Goal: Find specific page/section: Find specific page/section

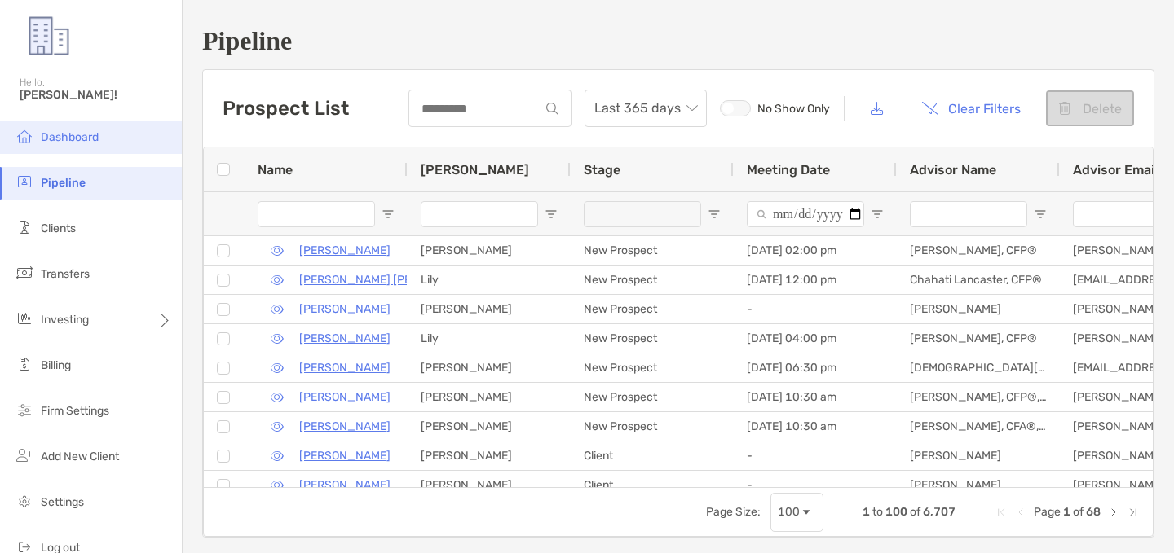
click at [83, 136] on span "Dashboard" at bounding box center [70, 137] width 58 height 14
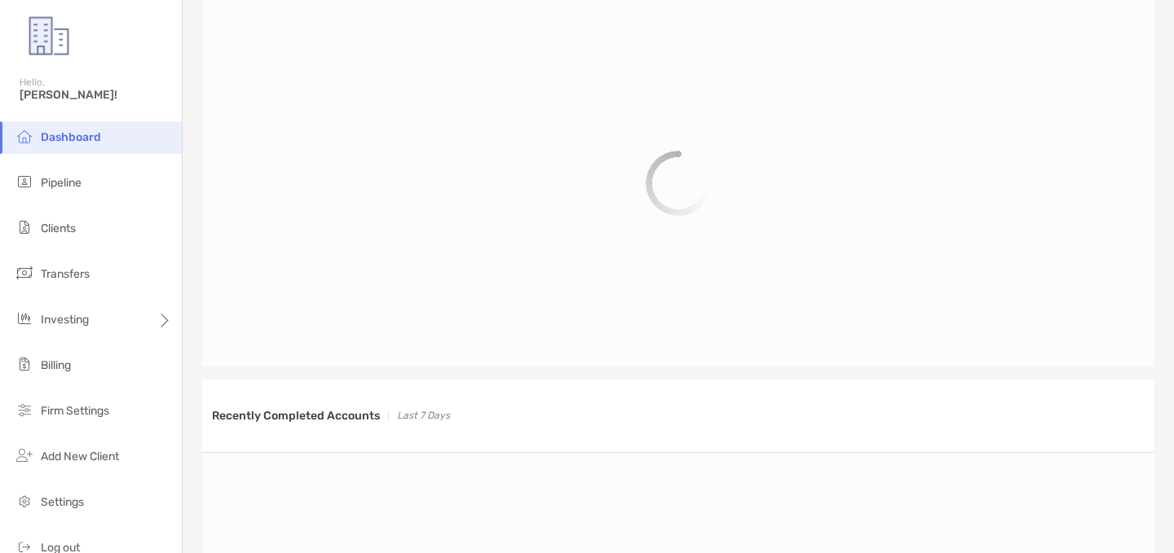
scroll to position [759, 0]
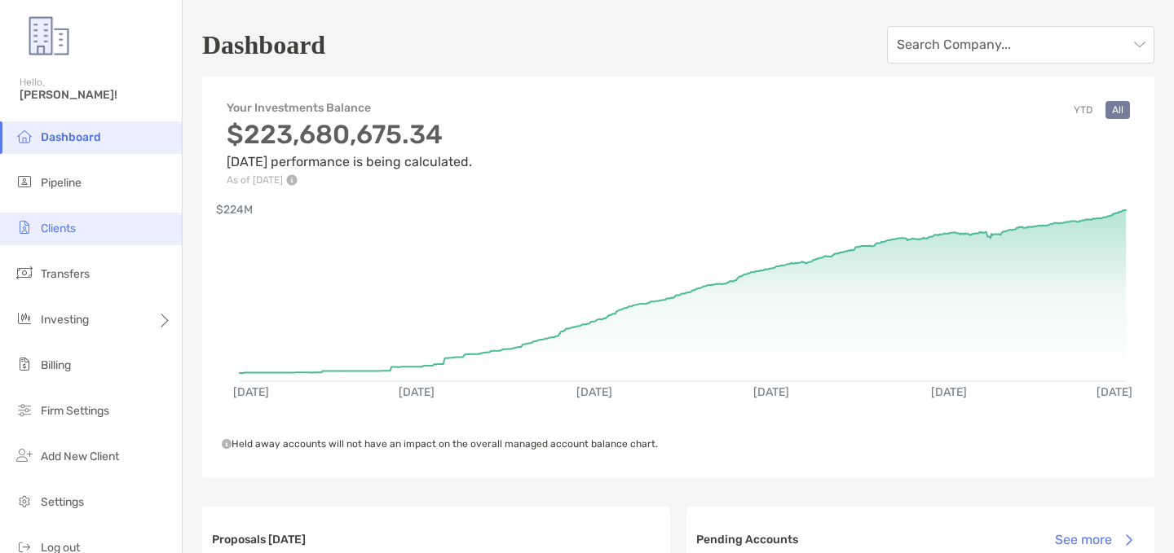
click at [144, 233] on li "Clients" at bounding box center [91, 229] width 182 height 33
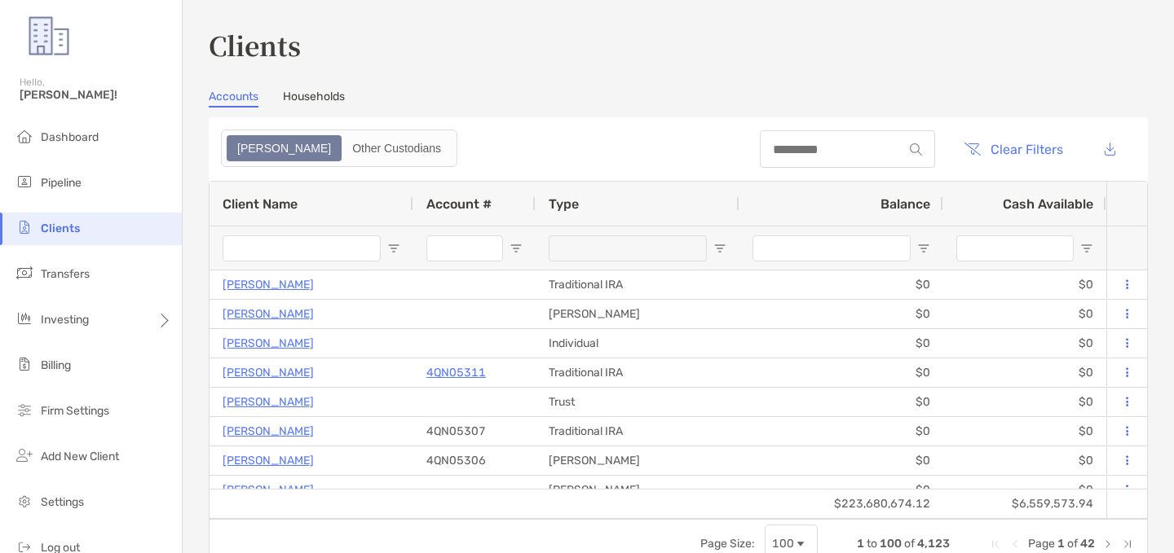
click at [797, 137] on div at bounding box center [847, 148] width 175 height 37
click at [785, 150] on input at bounding box center [831, 150] width 143 height 14
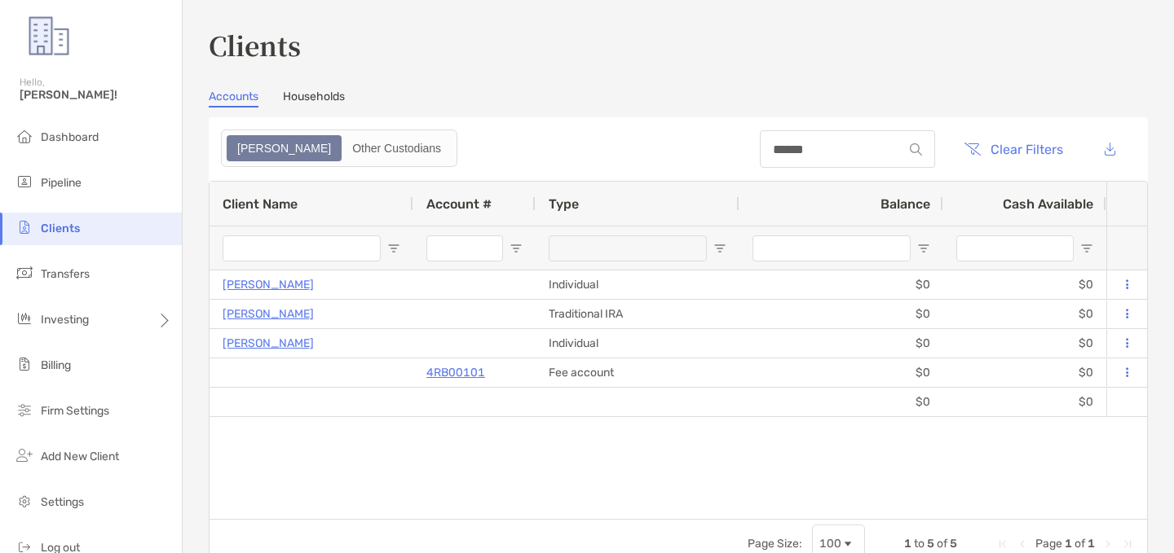
click at [645, 75] on div "Clients Accounts Households Zoe Other Custodians ****** Clear Filters 1 to 5 of…" at bounding box center [678, 297] width 939 height 543
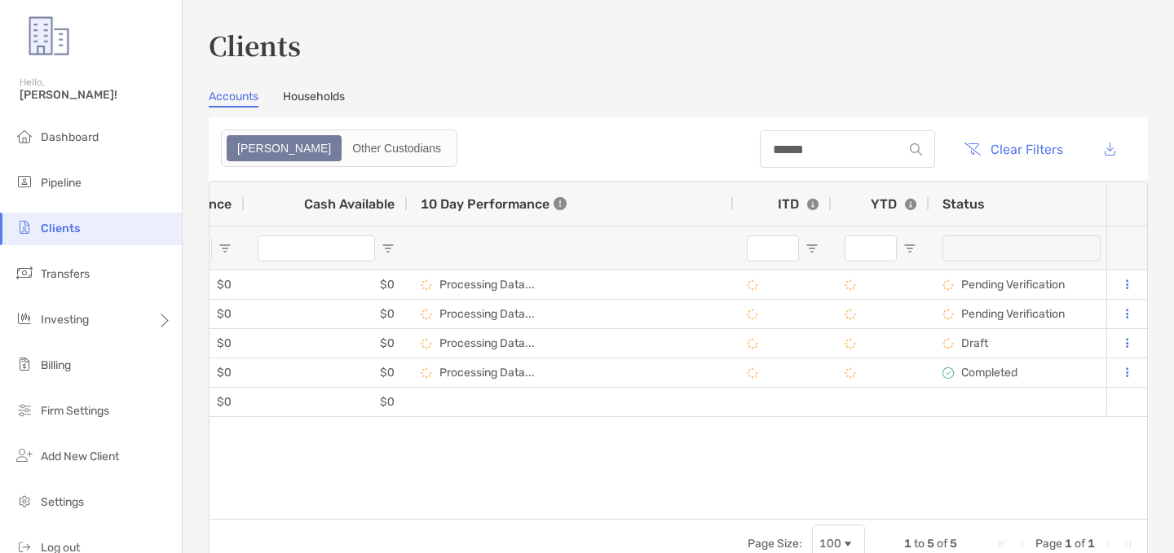
scroll to position [0, 773]
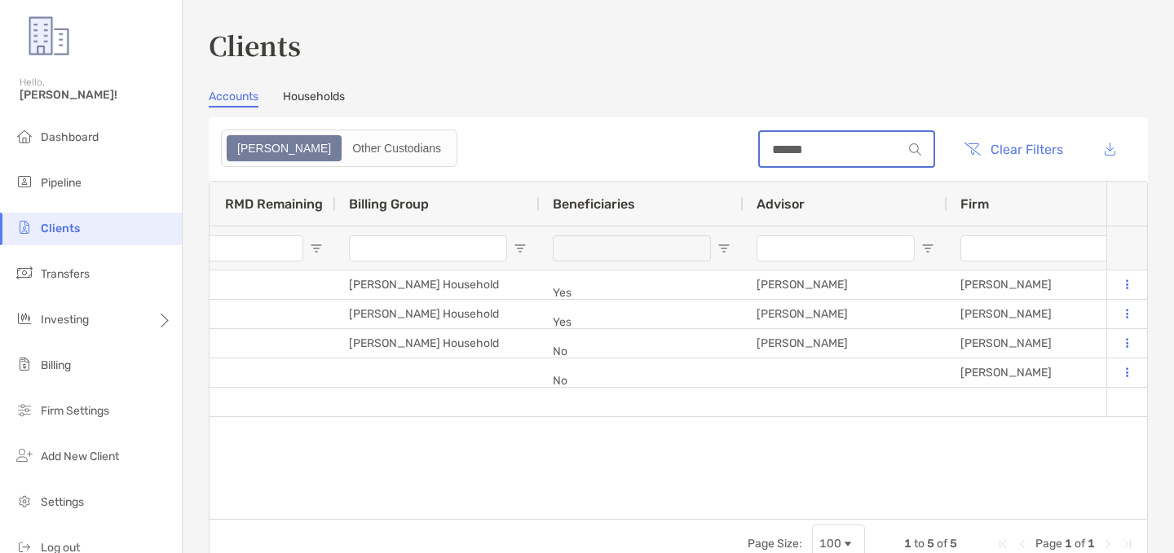
click at [767, 148] on input "******" at bounding box center [831, 150] width 143 height 14
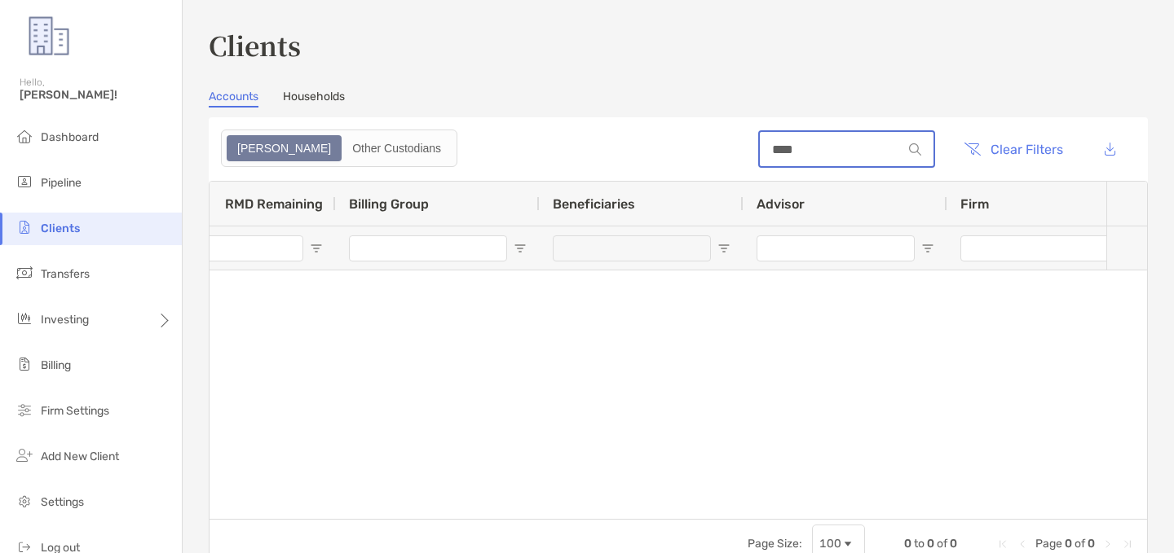
type input "***"
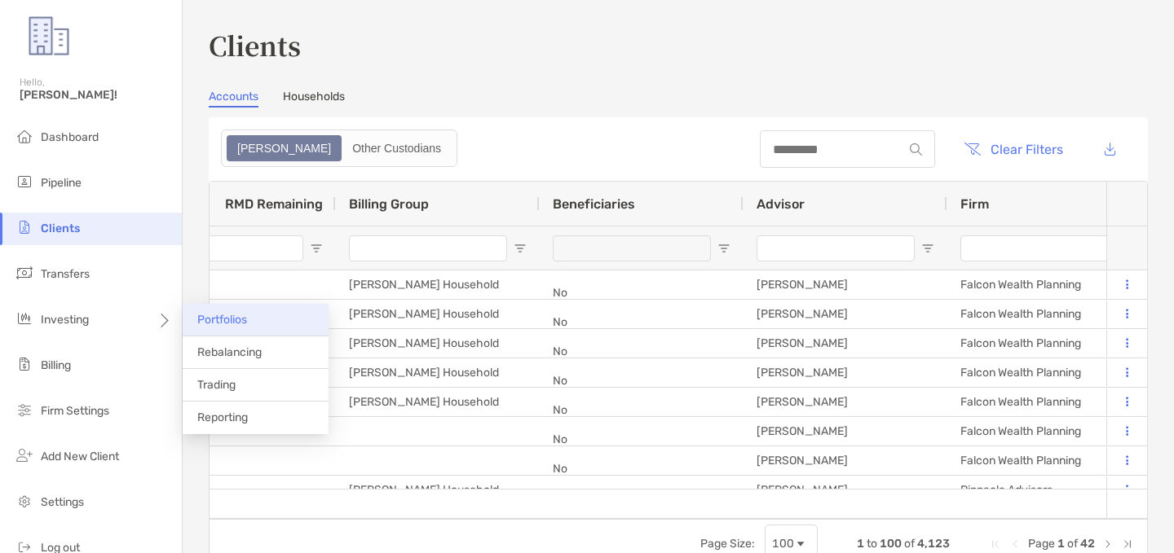
click at [232, 328] on li "Portfolios" at bounding box center [256, 320] width 146 height 33
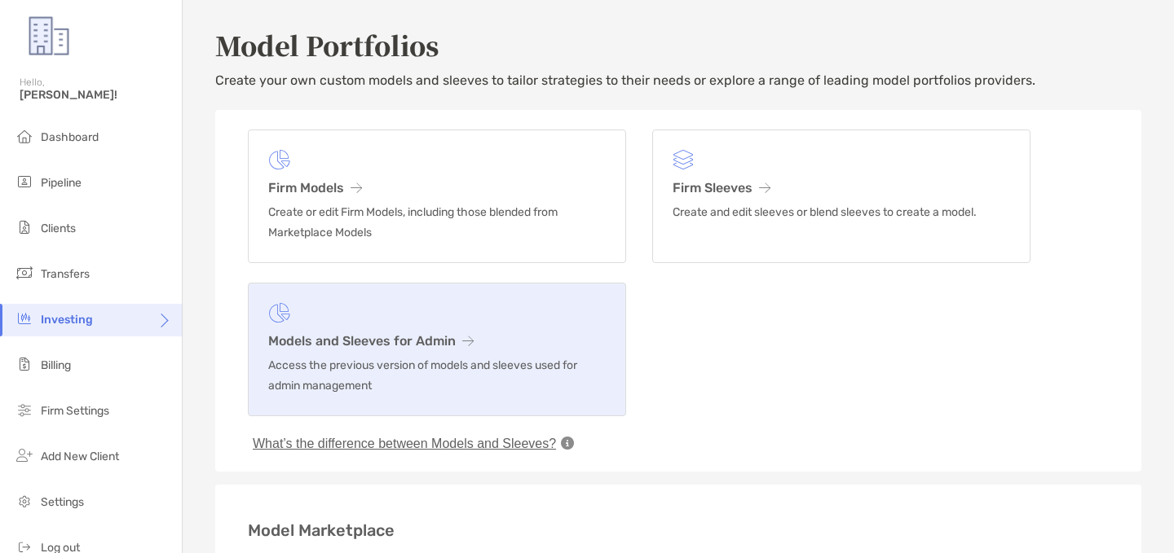
click at [426, 372] on p "Access the previous version of models and sleeves used for admin management" at bounding box center [436, 375] width 337 height 41
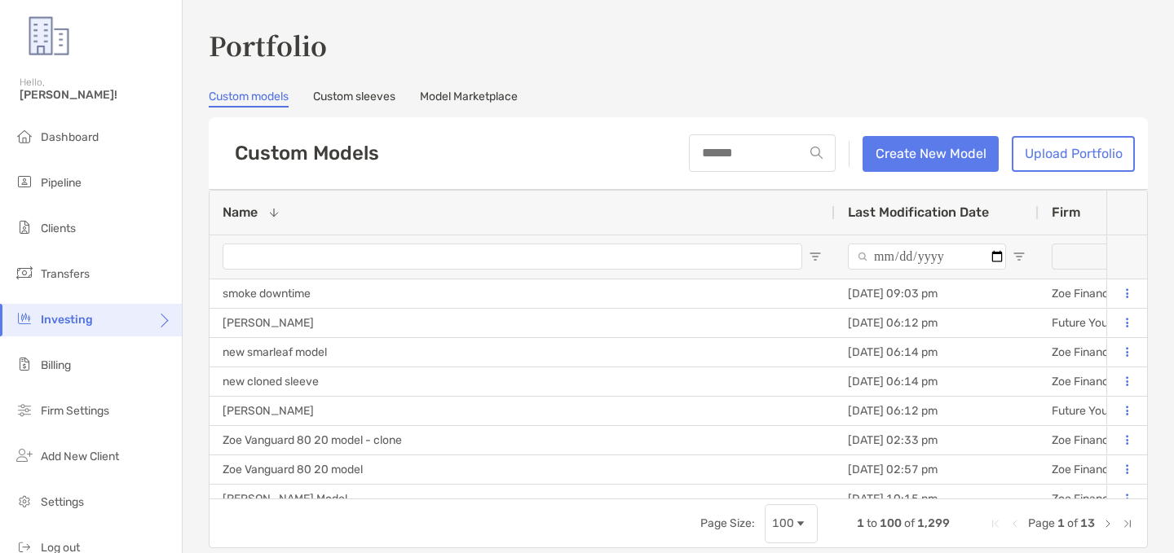
click at [444, 95] on link "Model Marketplace" at bounding box center [469, 99] width 98 height 18
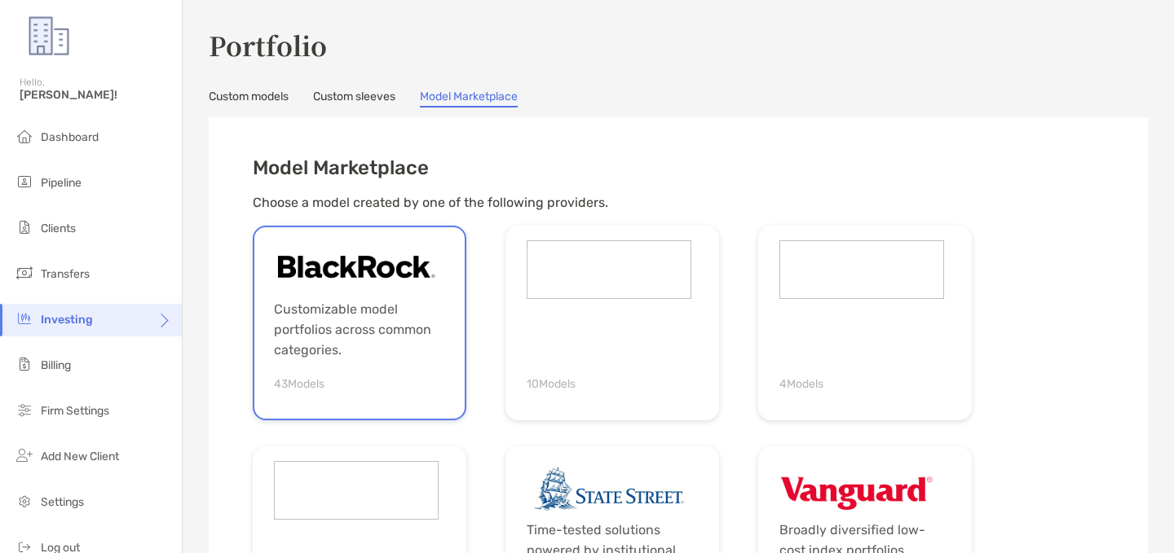
click at [410, 351] on p "Customizable model portfolios across common categories." at bounding box center [356, 329] width 165 height 61
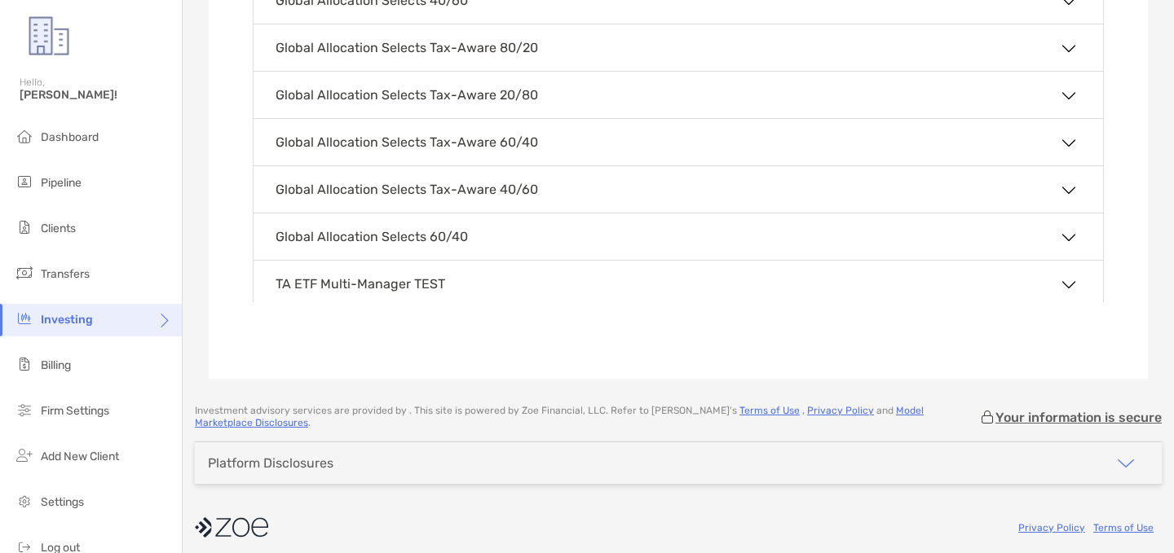
scroll to position [1751, 0]
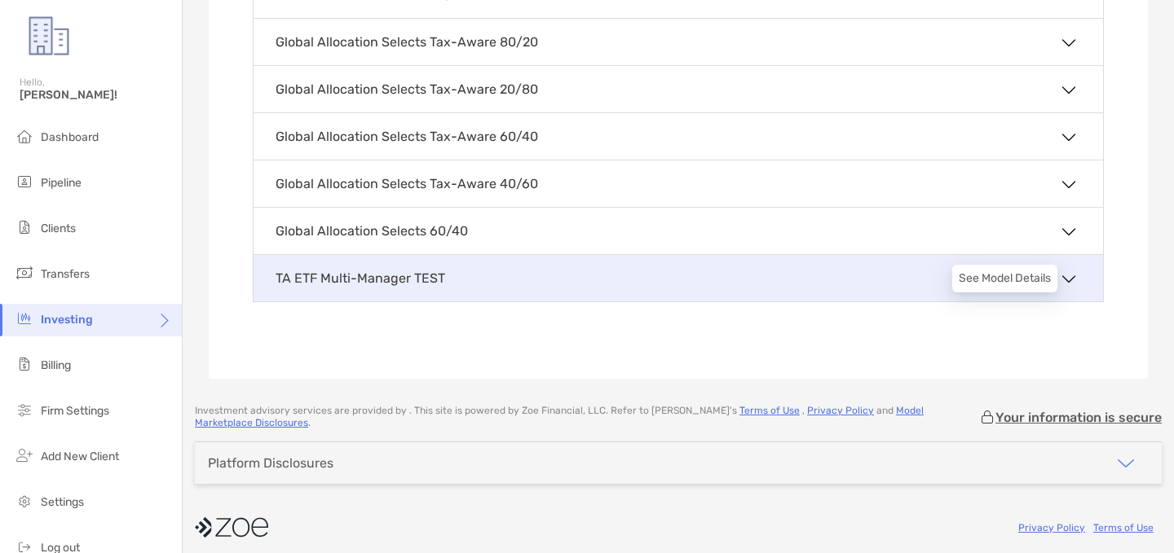
click at [1064, 285] on icon at bounding box center [1068, 279] width 16 height 16
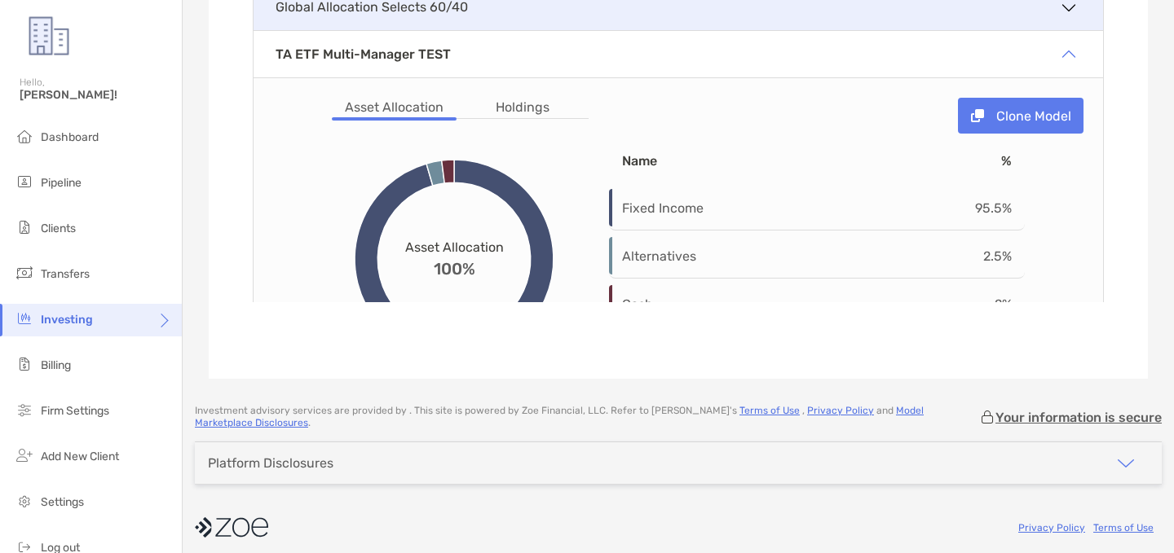
scroll to position [1974, 0]
